Goal: Task Accomplishment & Management: Complete application form

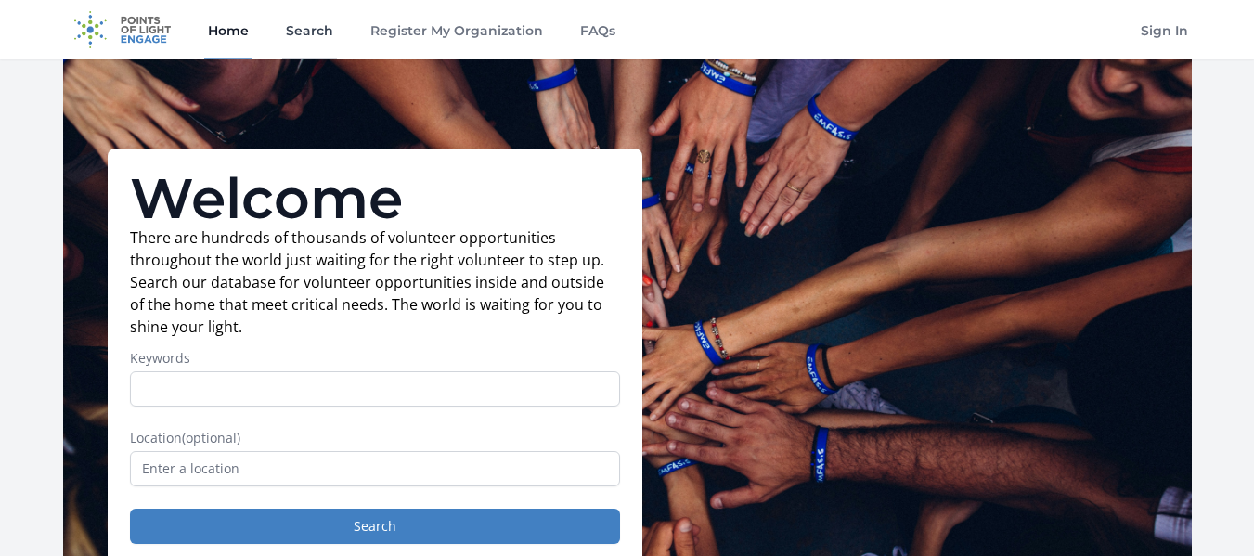
click at [299, 39] on link "Search" at bounding box center [309, 29] width 55 height 59
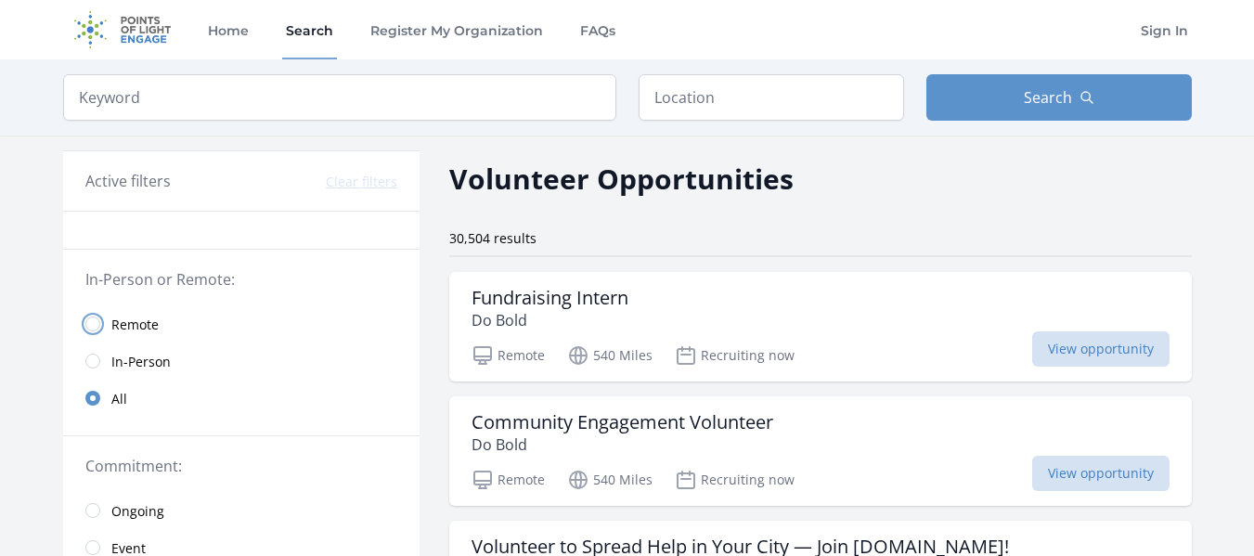
click at [99, 324] on input "radio" at bounding box center [92, 324] width 15 height 15
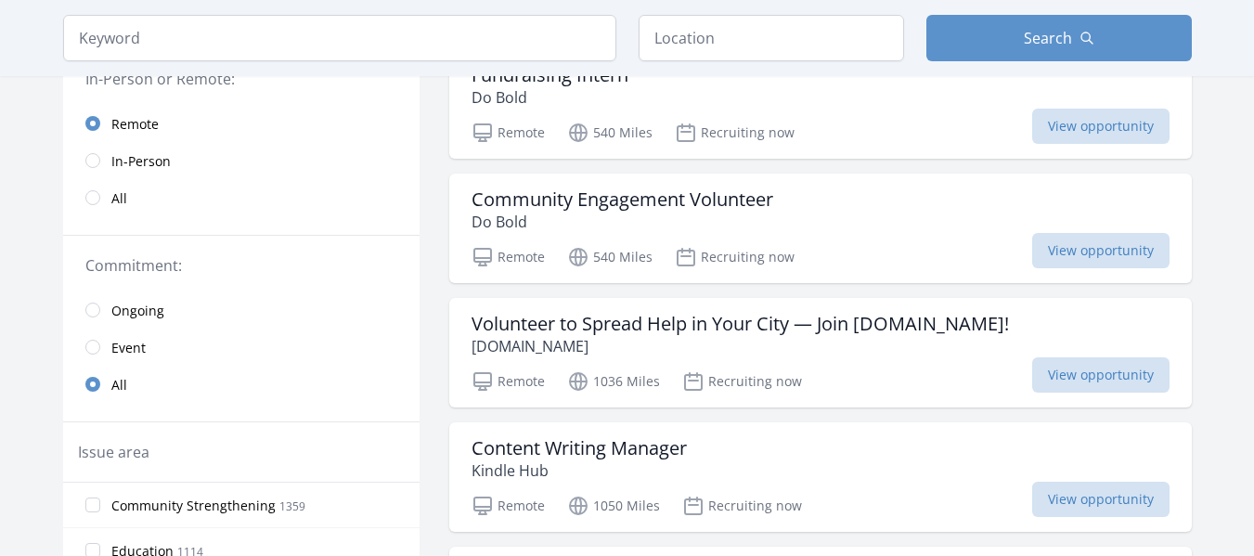
scroll to position [245, 0]
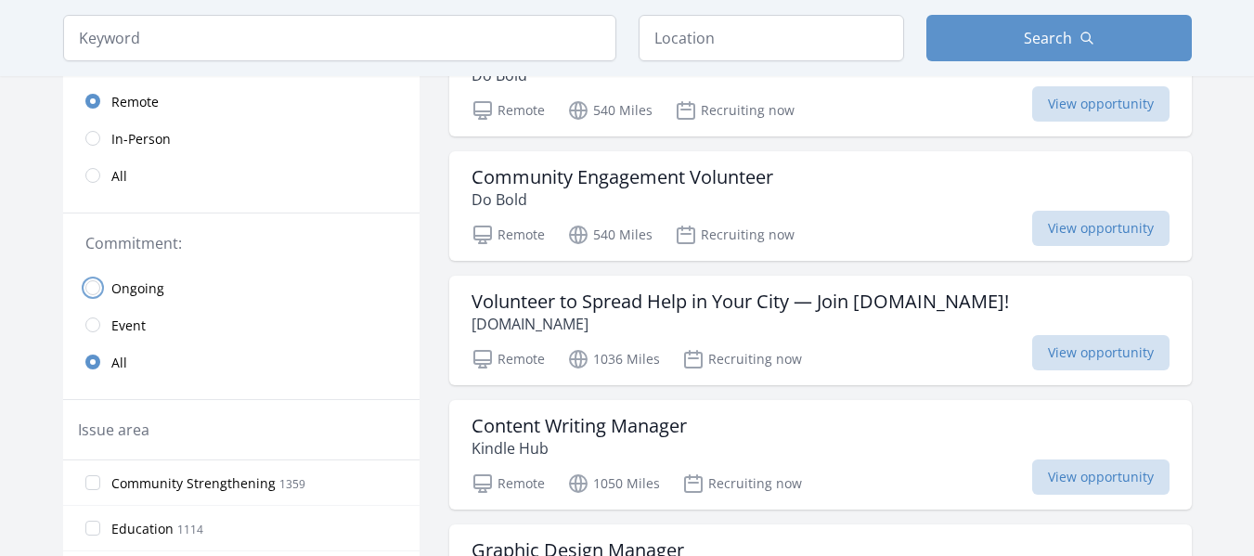
click at [96, 283] on input "radio" at bounding box center [92, 287] width 15 height 15
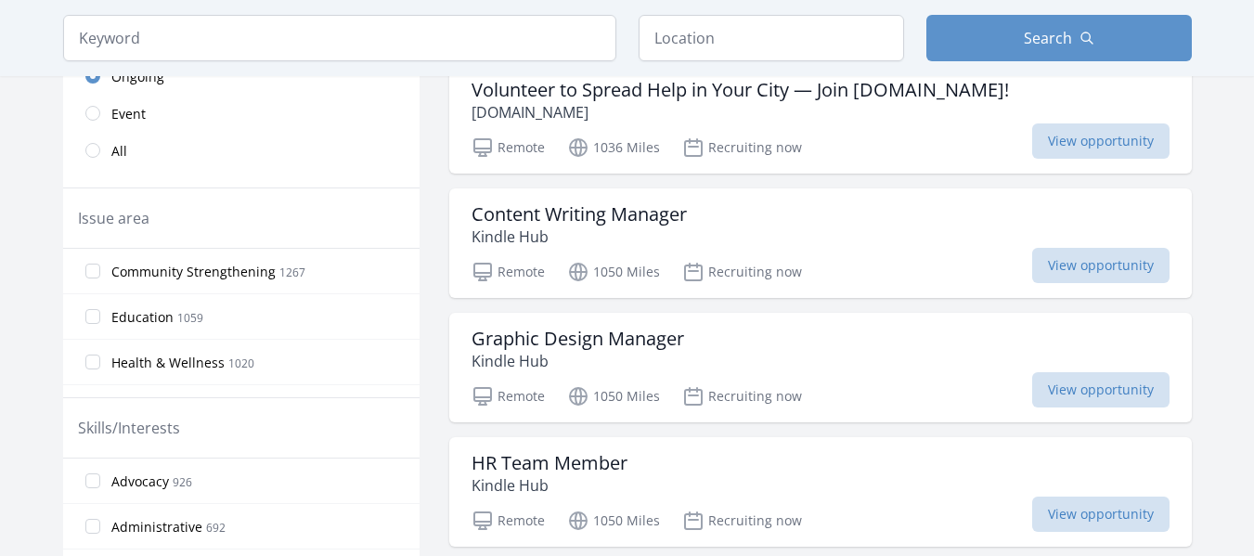
scroll to position [462, 0]
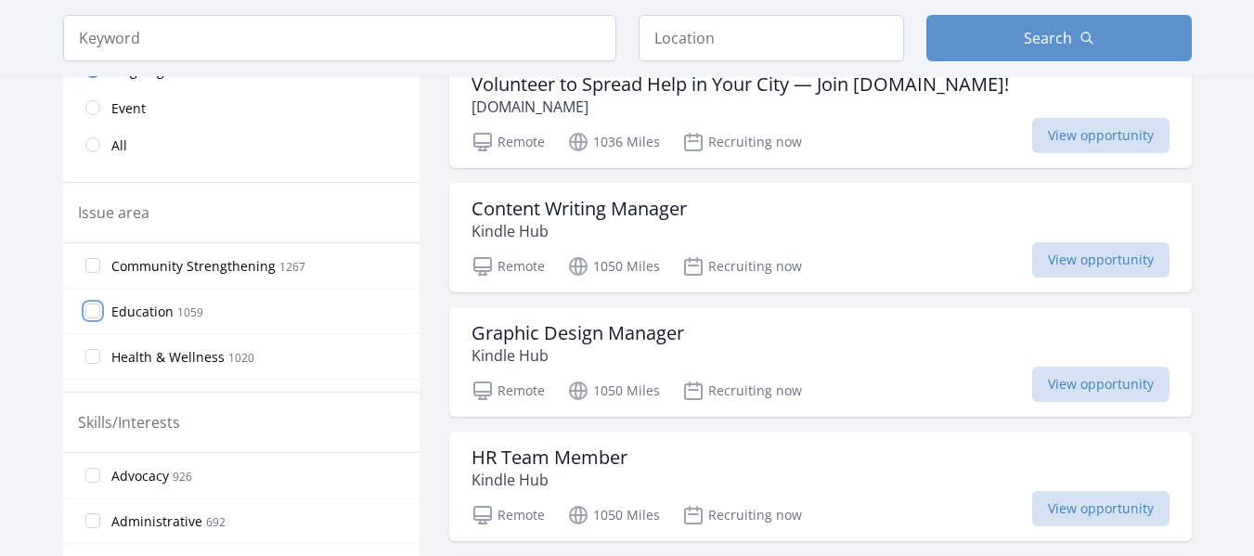
click at [97, 315] on input "Education 1059" at bounding box center [92, 311] width 15 height 15
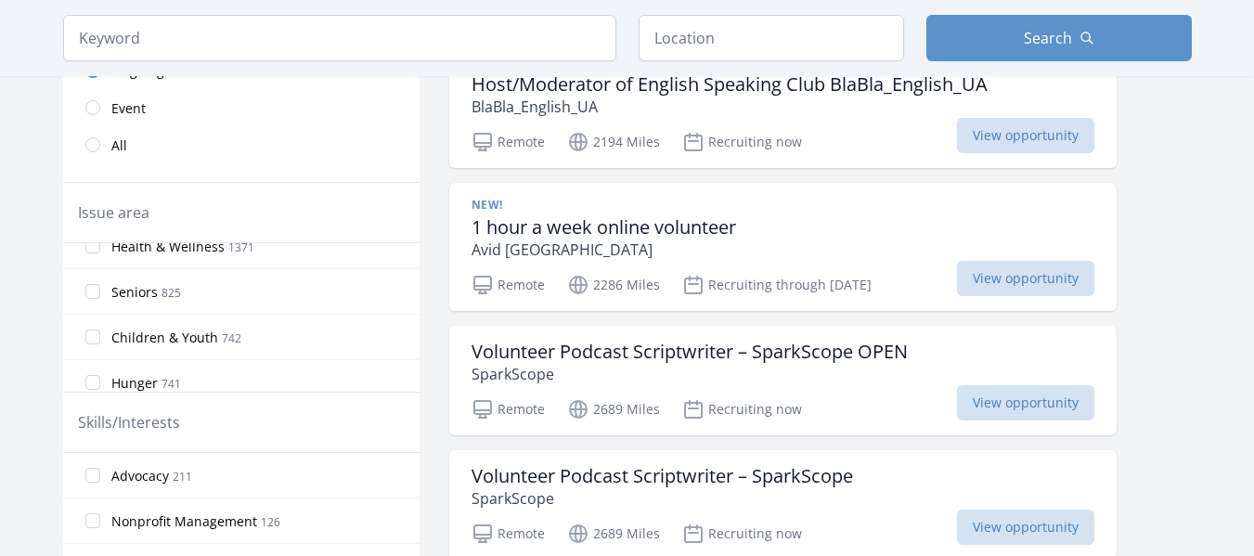
scroll to position [121, 0]
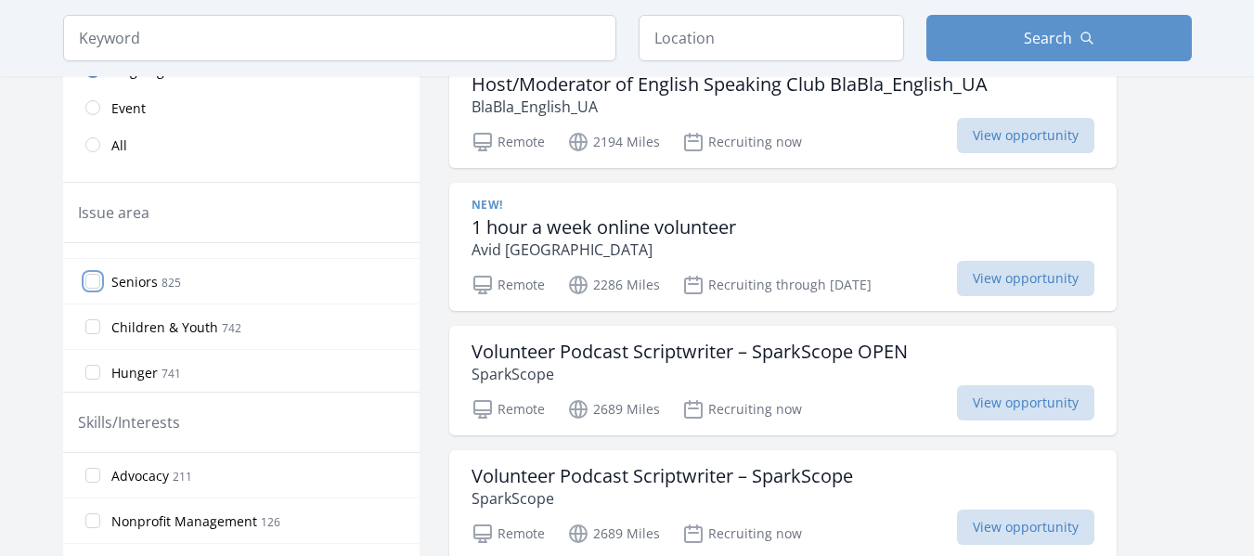
click at [98, 285] on input "Seniors 825" at bounding box center [92, 281] width 15 height 15
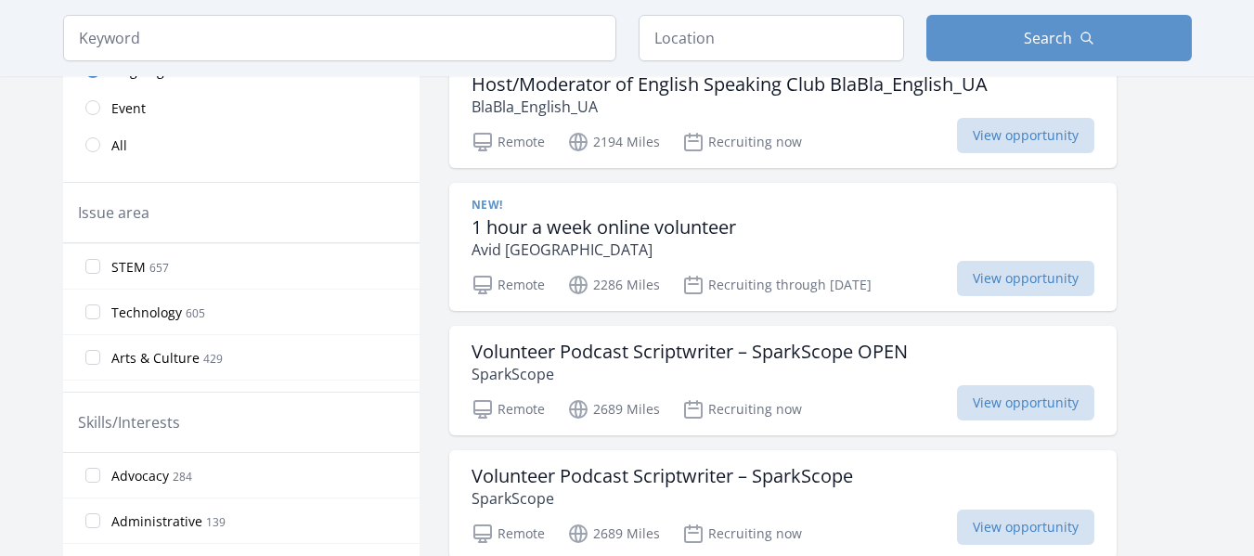
scroll to position [282, 0]
click at [91, 252] on input "STEM 657" at bounding box center [92, 256] width 15 height 15
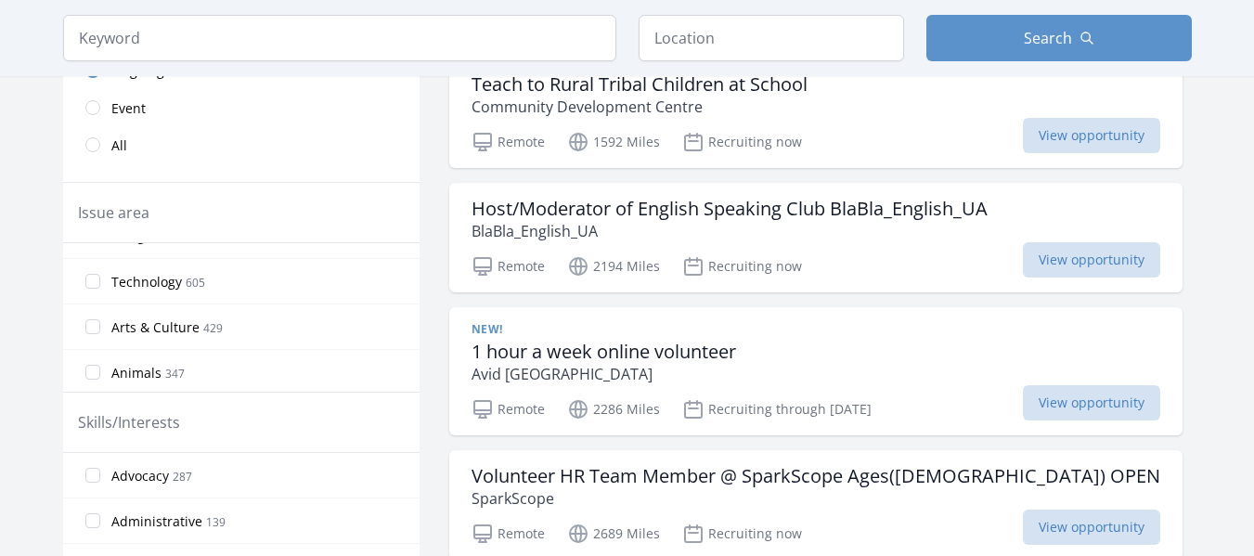
scroll to position [323, 0]
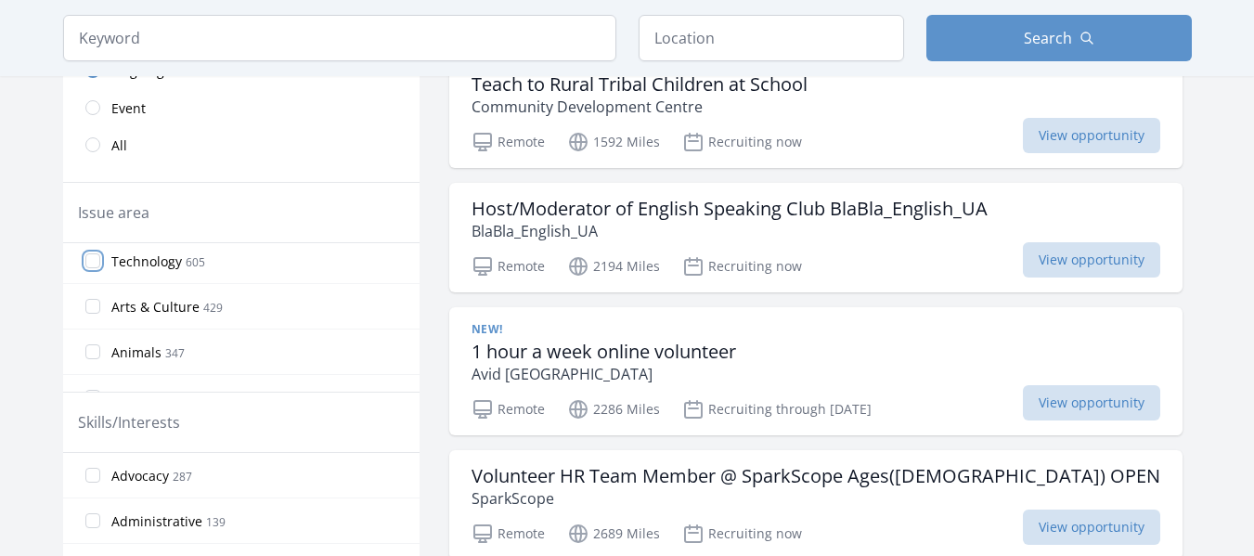
click at [85, 264] on input "Technology 605" at bounding box center [92, 260] width 15 height 15
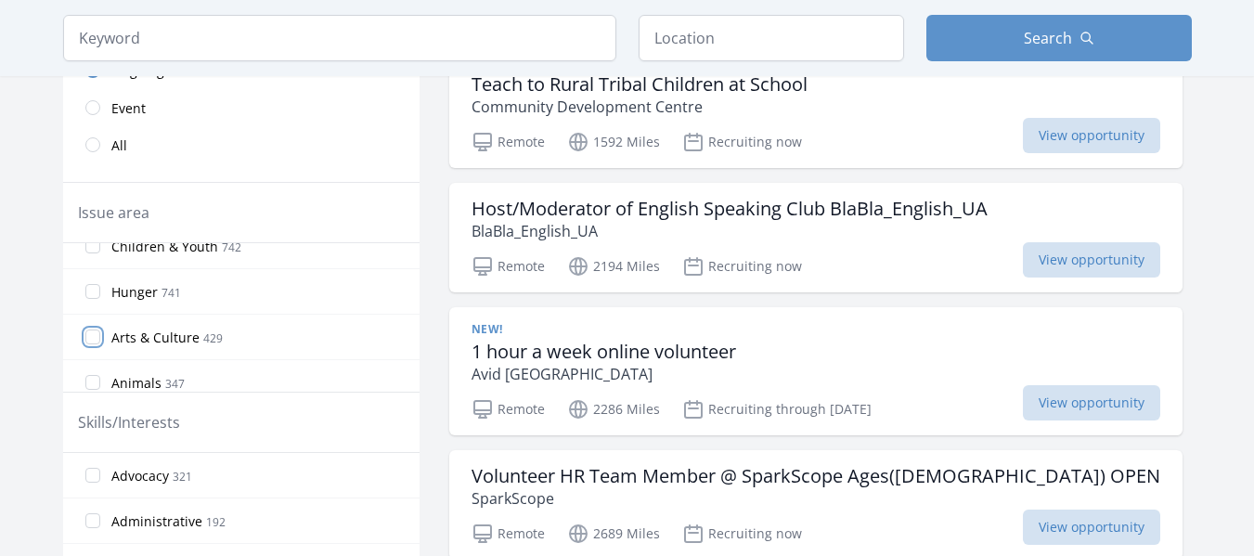
click at [92, 342] on input "Arts & Culture 429" at bounding box center [92, 336] width 15 height 15
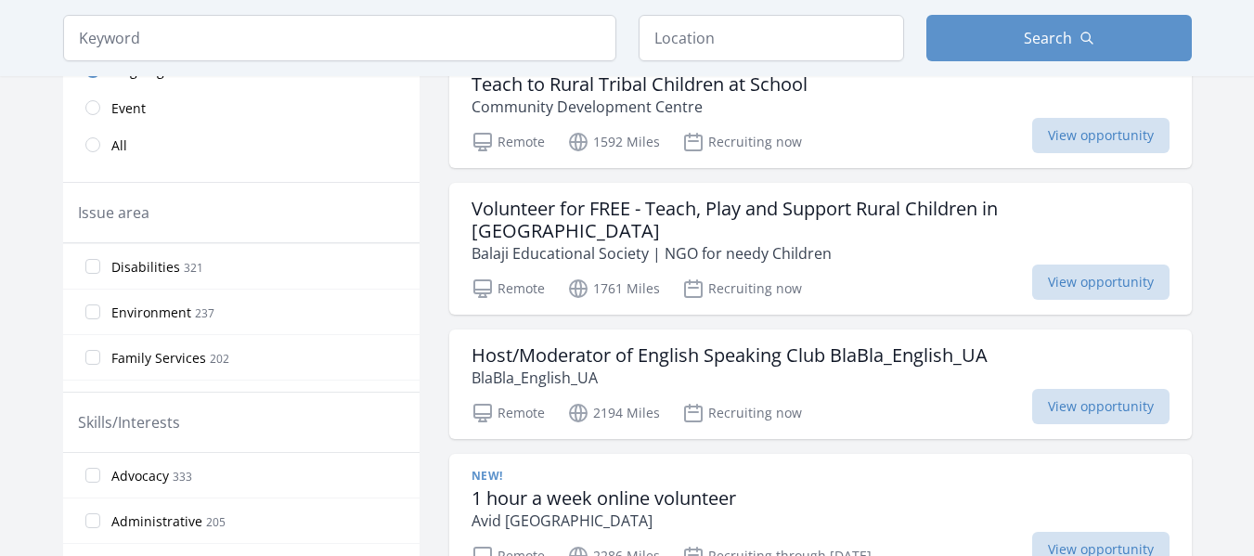
scroll to position [464, 0]
click at [97, 302] on input "Environment 237" at bounding box center [92, 301] width 15 height 15
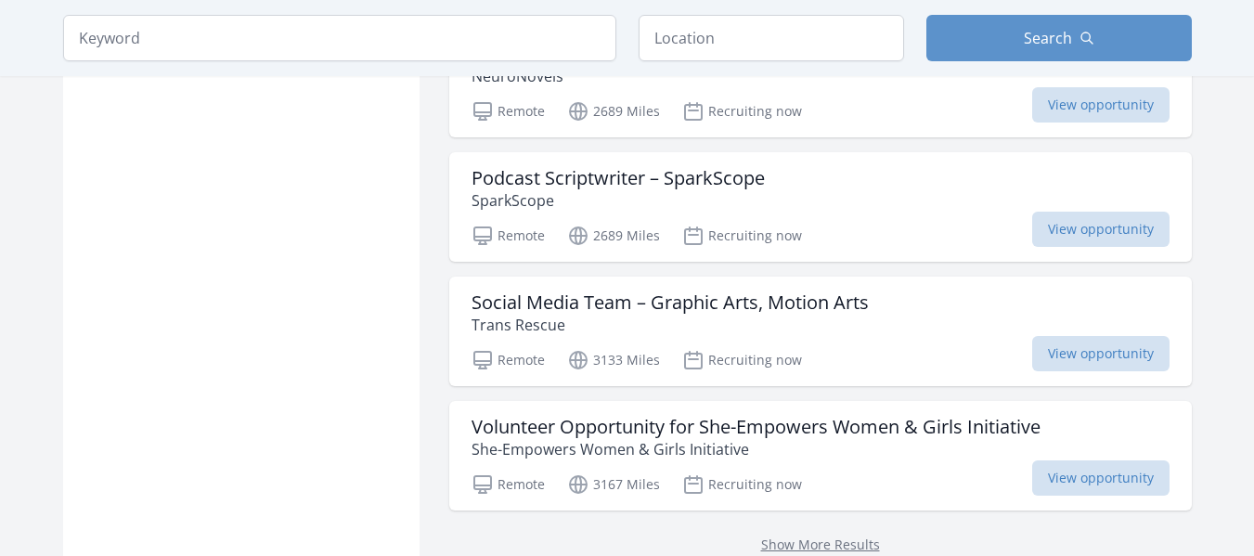
scroll to position [2340, 0]
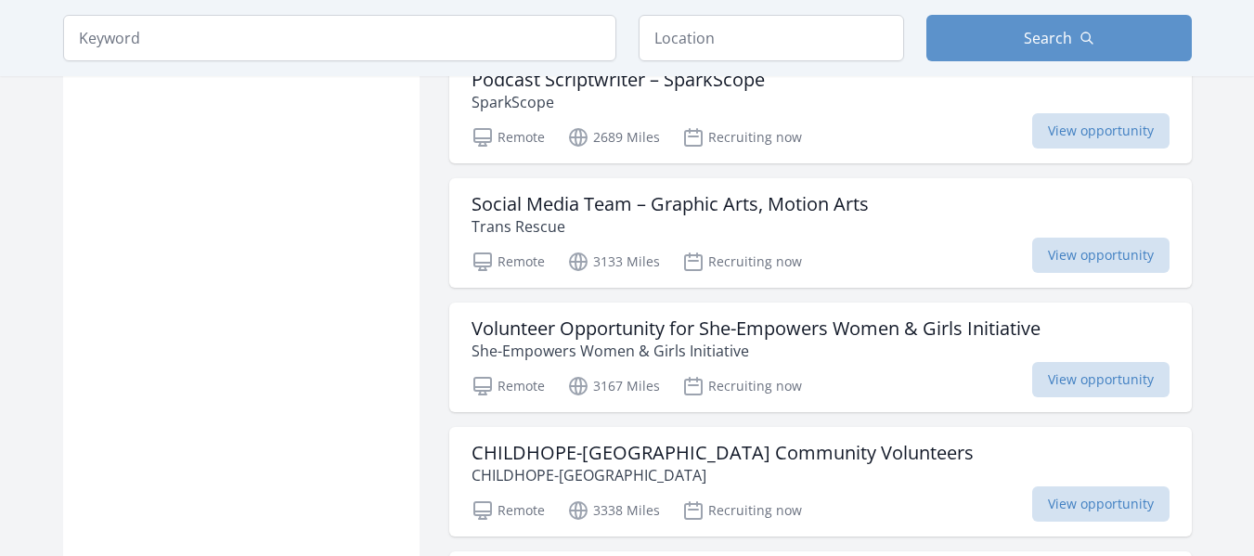
scroll to position [2453, 0]
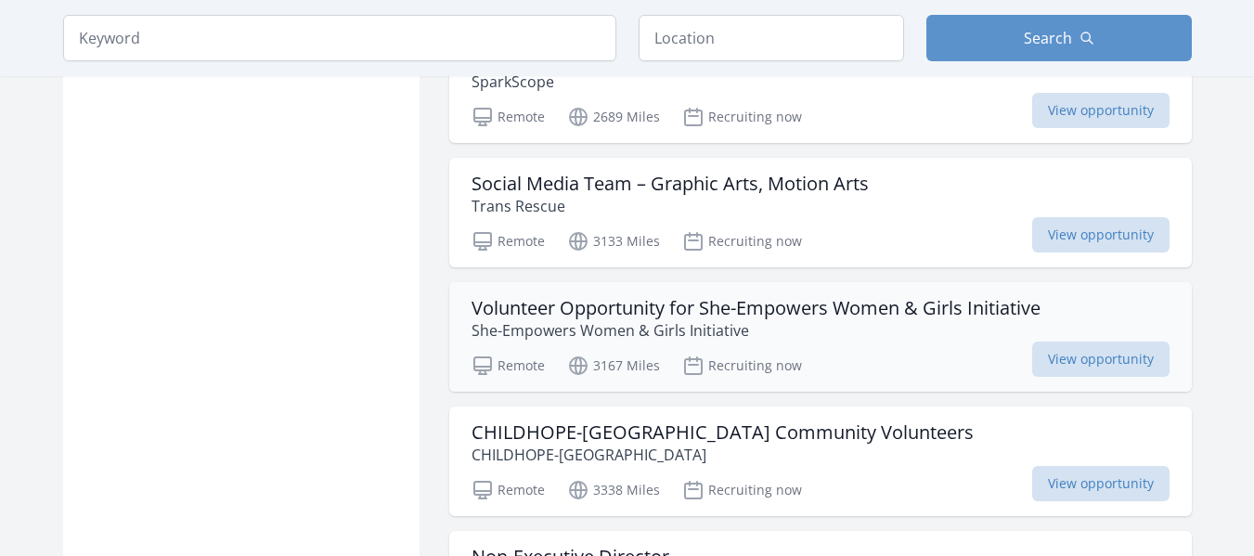
click at [963, 319] on p "She-Empowers Women & Girls Initiative" at bounding box center [756, 330] width 569 height 22
